Goal: Navigation & Orientation: Find specific page/section

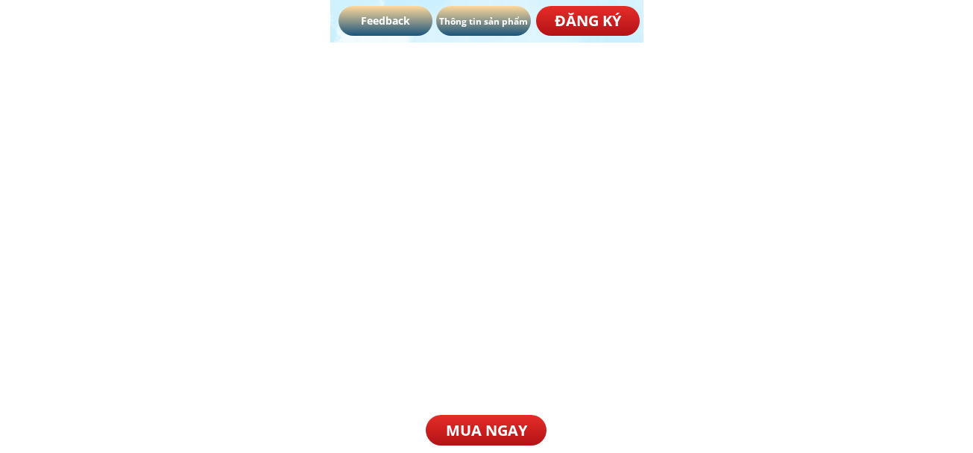
scroll to position [3355, 0]
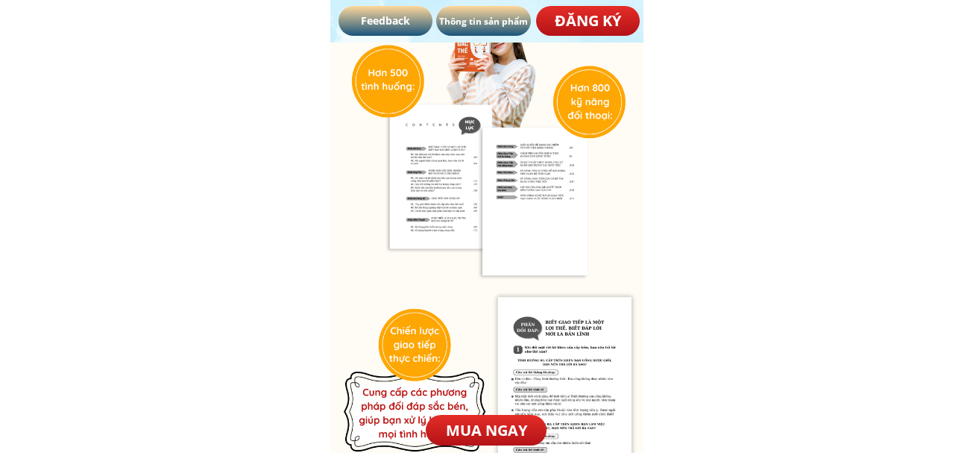
click at [438, 173] on div at bounding box center [486, 230] width 313 height 556
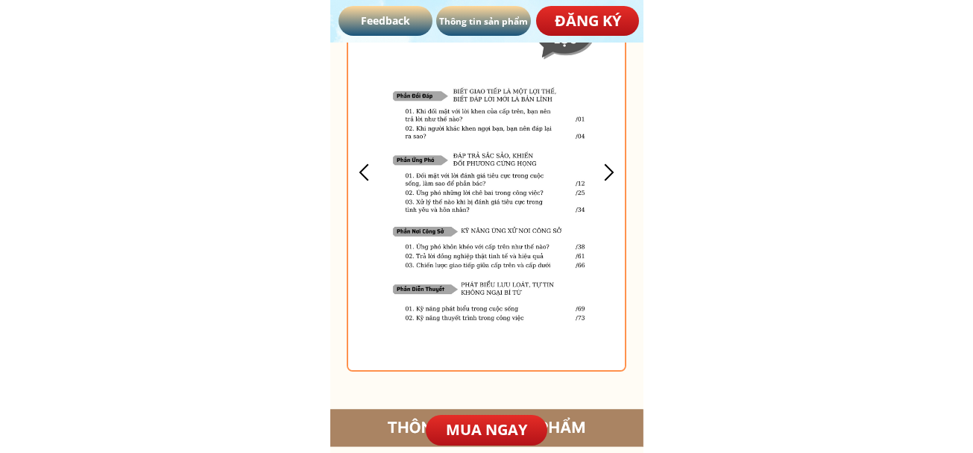
scroll to position [4473, 0]
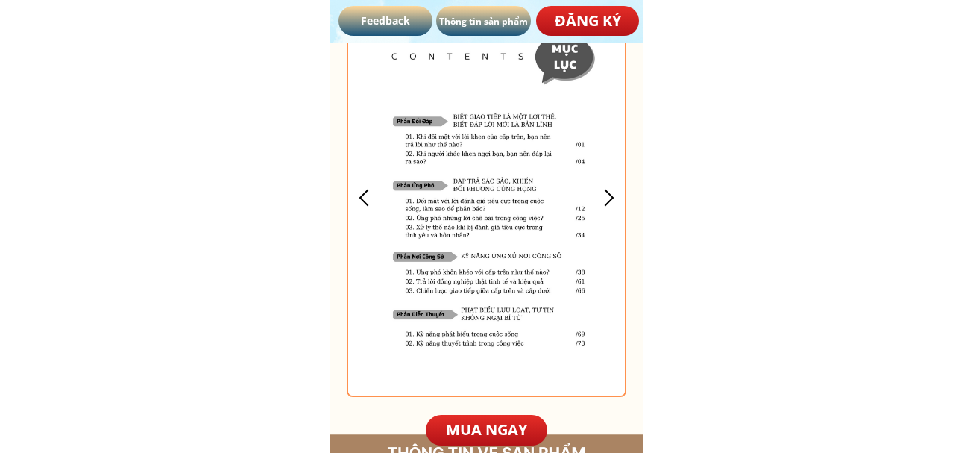
click at [610, 208] on div at bounding box center [608, 197] width 25 height 25
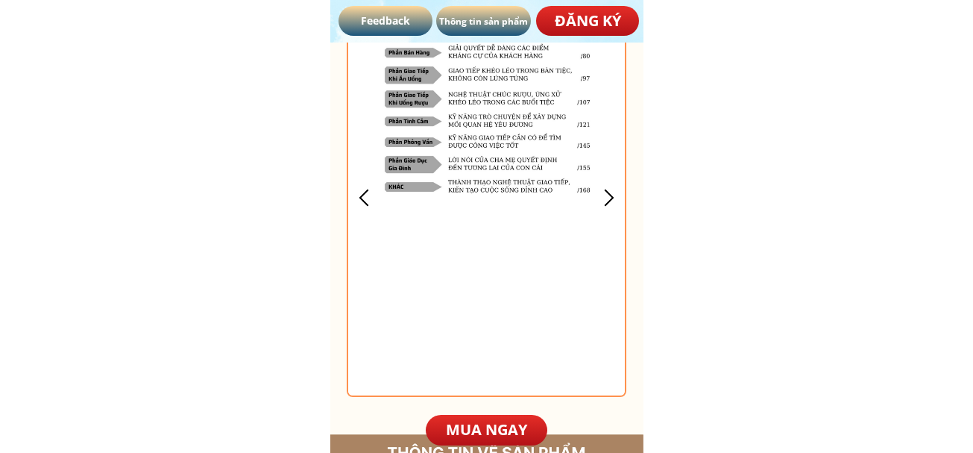
click at [610, 208] on div at bounding box center [608, 197] width 25 height 25
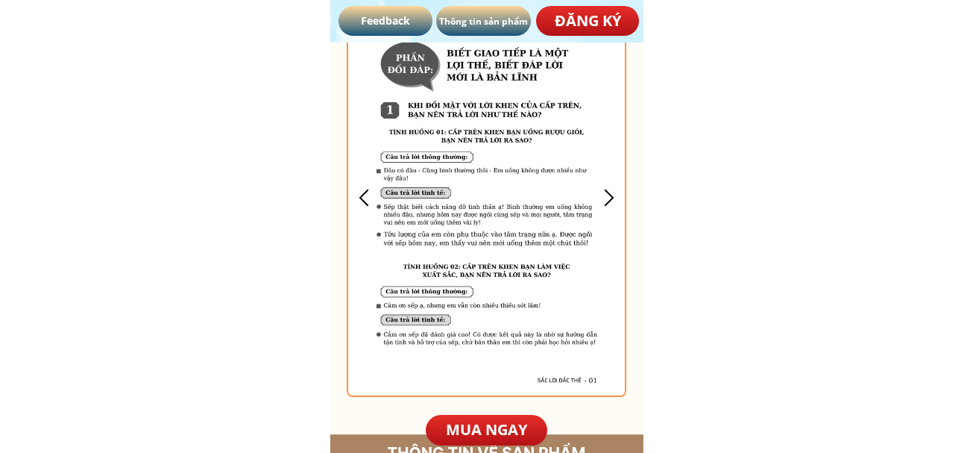
click at [611, 203] on div at bounding box center [608, 197] width 25 height 25
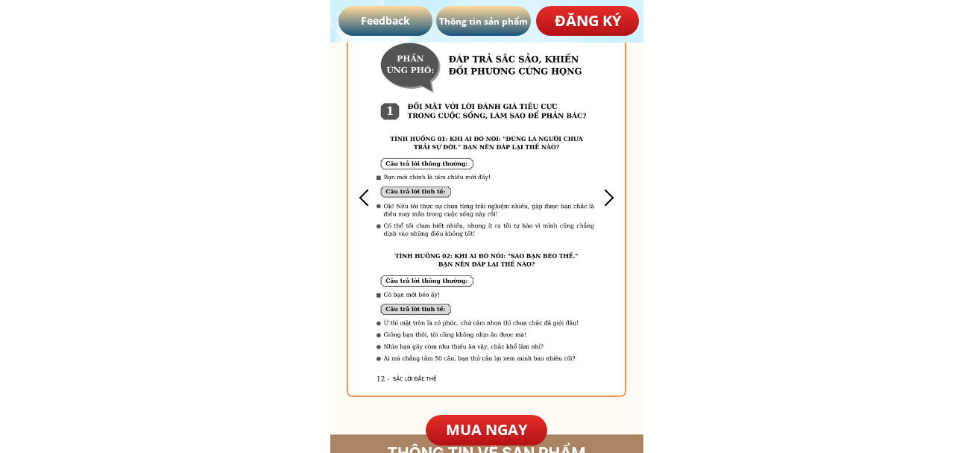
click at [611, 203] on div at bounding box center [608, 197] width 25 height 25
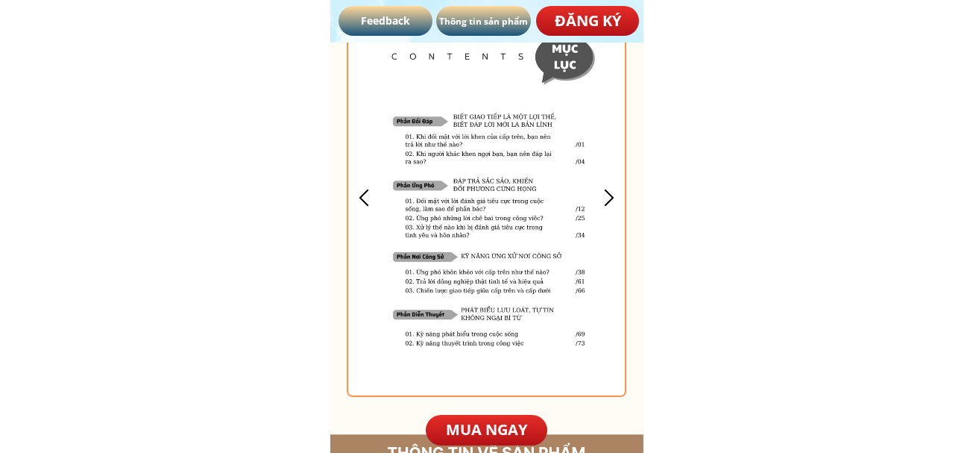
click at [611, 203] on div at bounding box center [608, 197] width 25 height 25
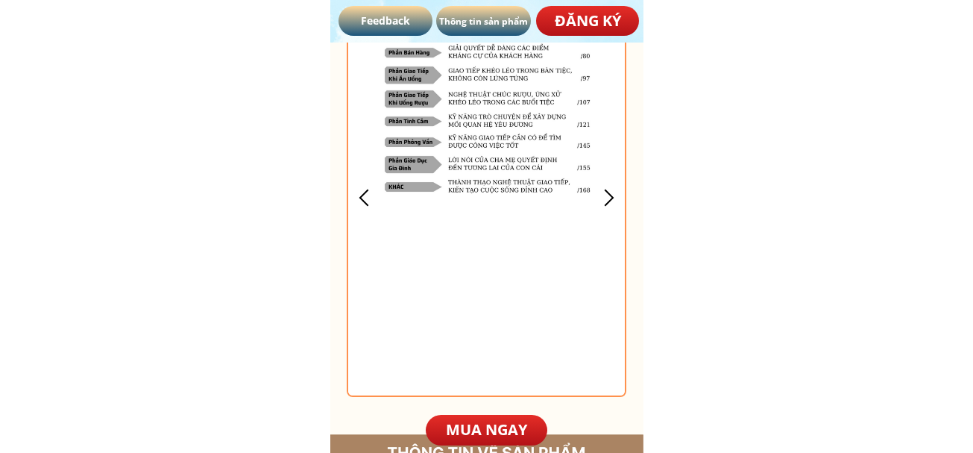
click at [611, 203] on div at bounding box center [608, 197] width 25 height 25
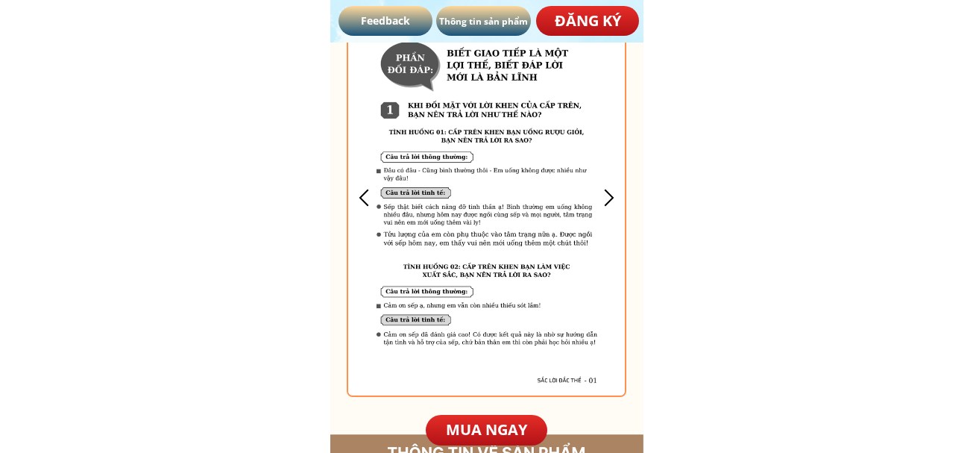
click at [611, 203] on div at bounding box center [608, 197] width 25 height 25
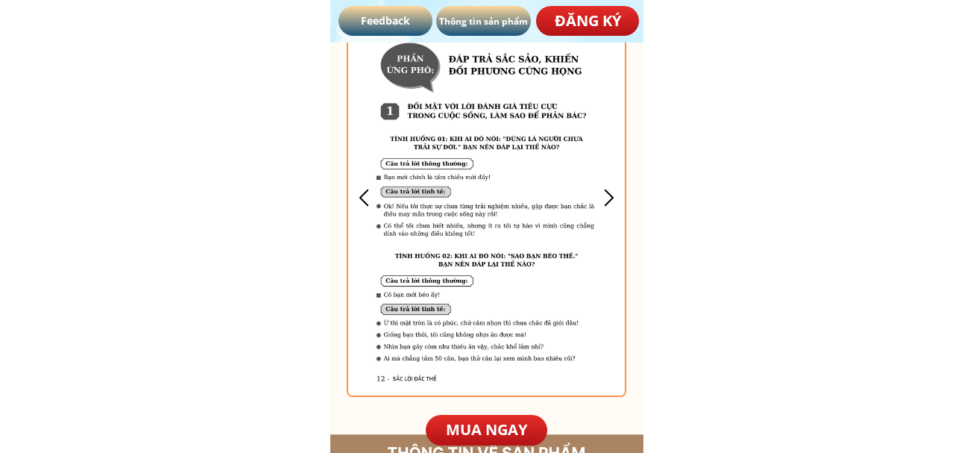
click at [611, 203] on div at bounding box center [608, 197] width 25 height 25
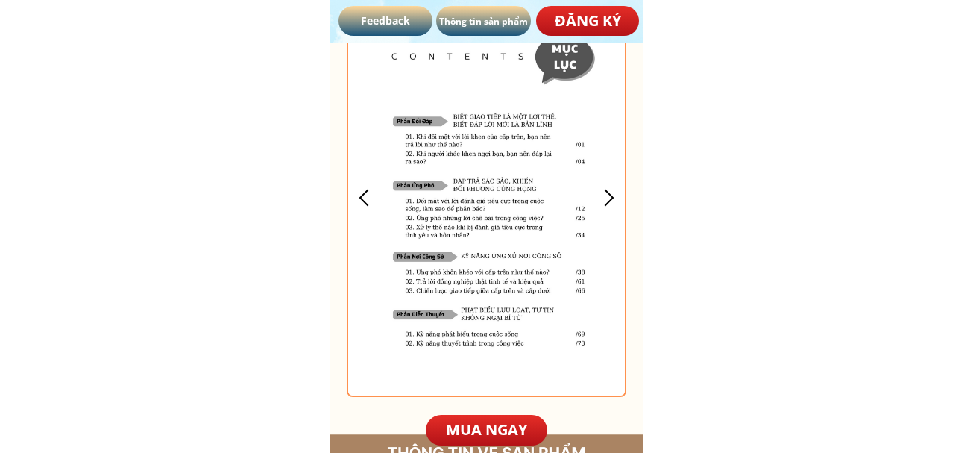
click at [611, 203] on div at bounding box center [608, 197] width 25 height 25
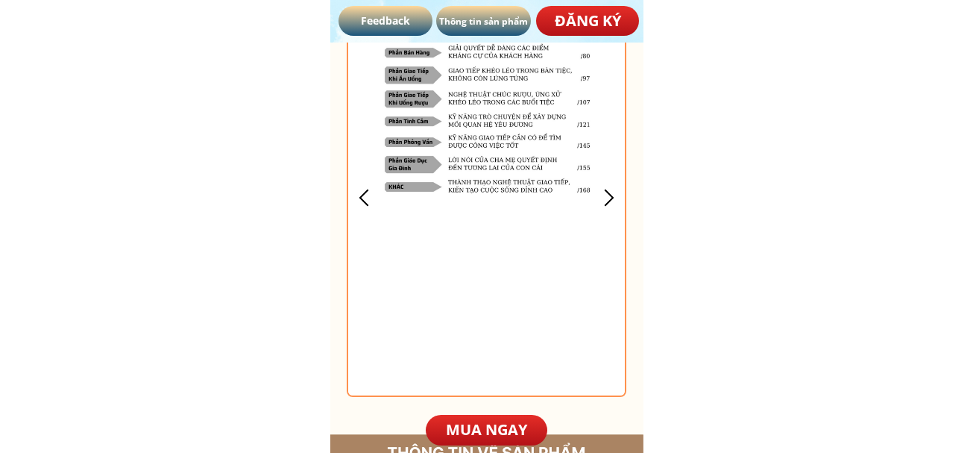
click at [611, 203] on div at bounding box center [608, 197] width 25 height 25
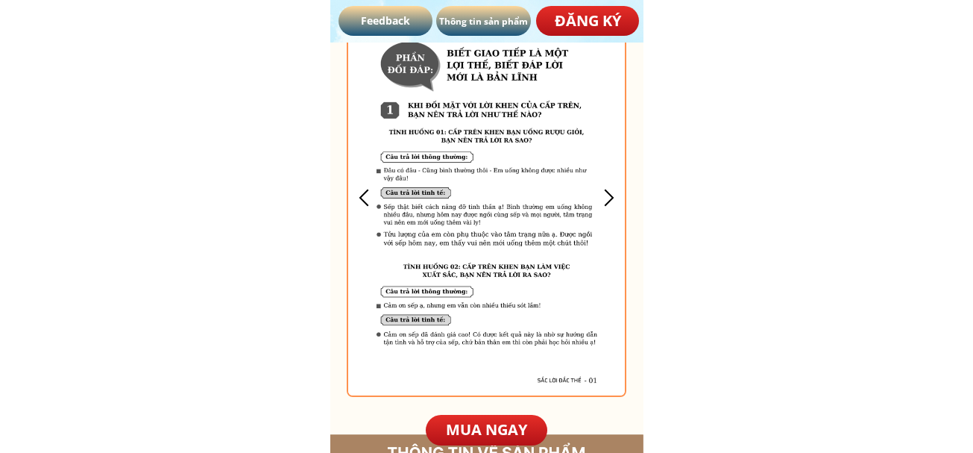
click at [611, 203] on div at bounding box center [608, 197] width 25 height 25
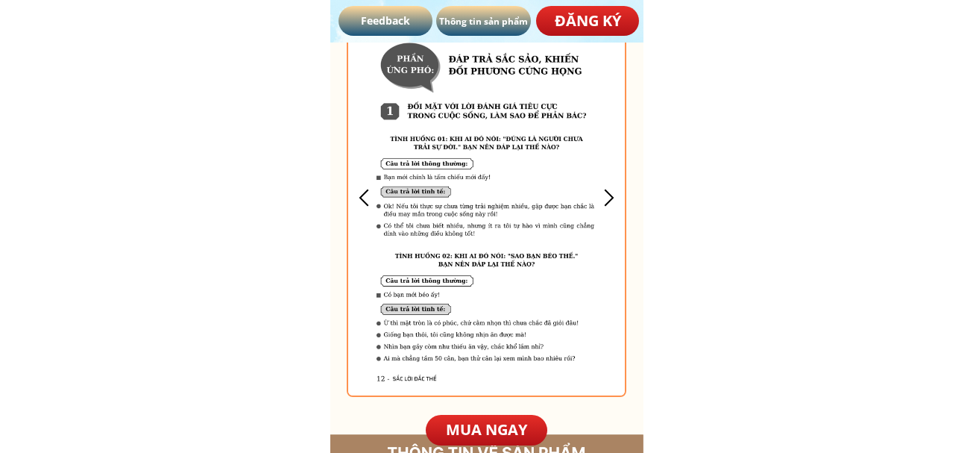
click at [611, 203] on div at bounding box center [608, 197] width 25 height 25
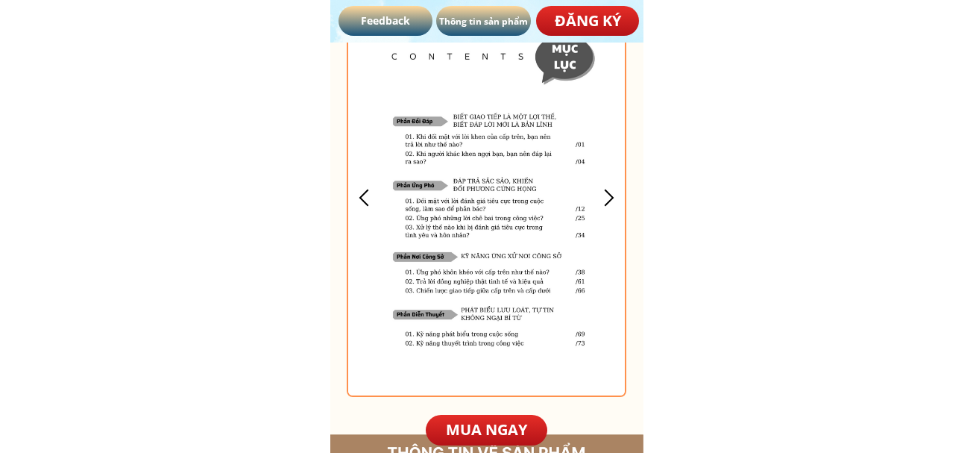
click at [611, 203] on div at bounding box center [608, 197] width 25 height 25
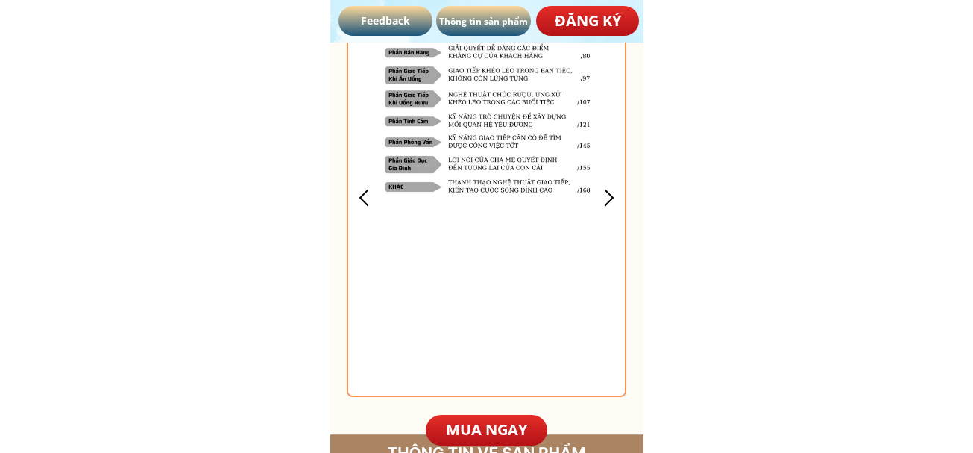
click at [611, 203] on div at bounding box center [608, 197] width 25 height 25
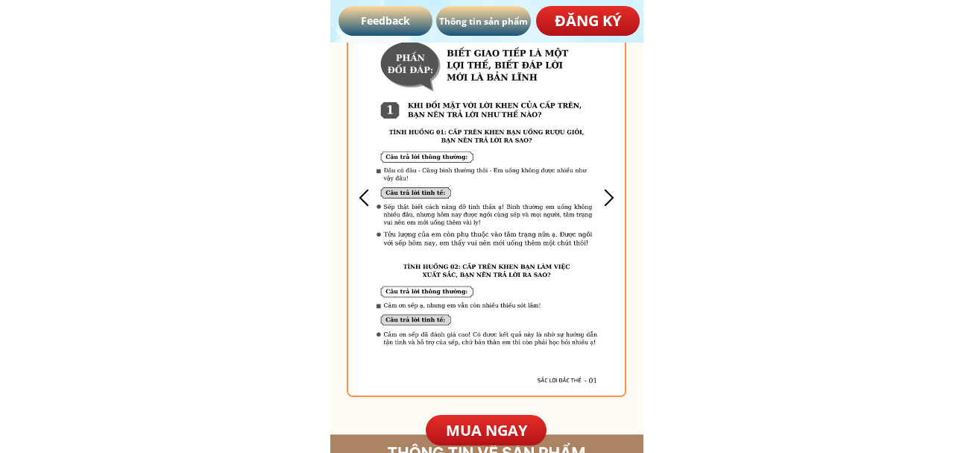
click at [611, 203] on div at bounding box center [608, 197] width 25 height 25
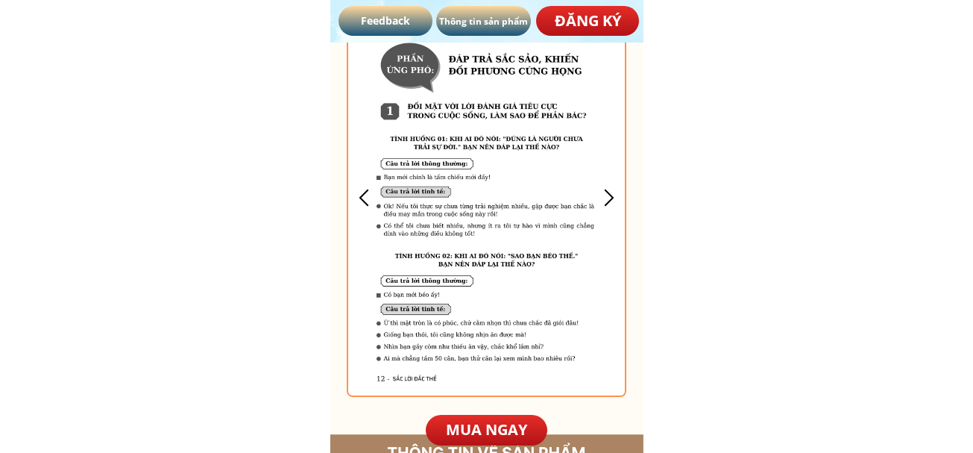
click at [614, 205] on div at bounding box center [608, 197] width 25 height 25
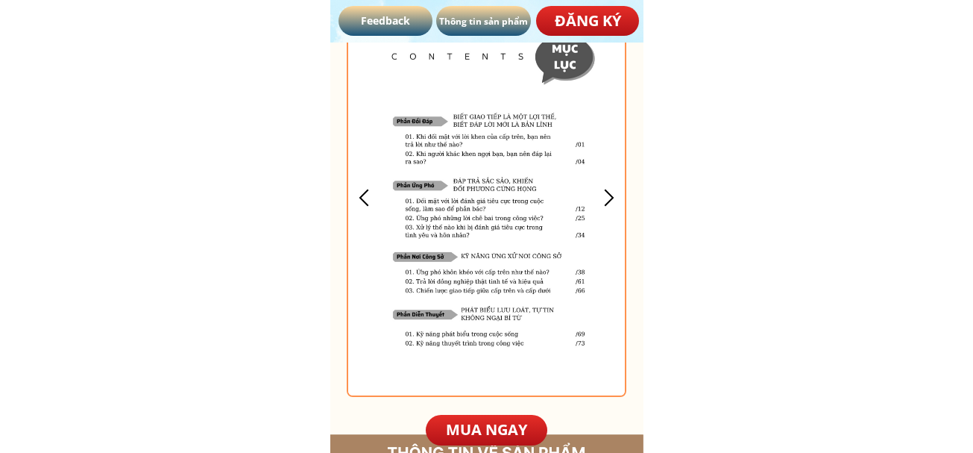
click at [612, 203] on div at bounding box center [608, 197] width 25 height 25
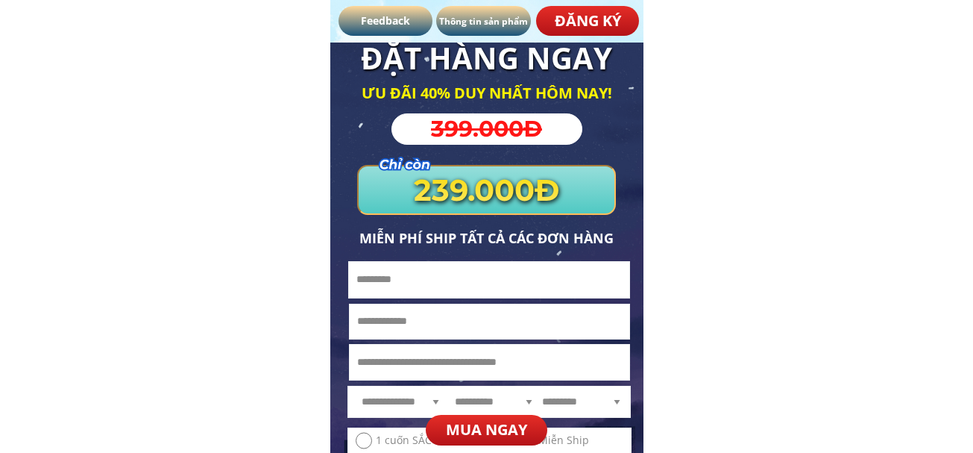
scroll to position [6560, 0]
